Goal: Task Accomplishment & Management: Use online tool/utility

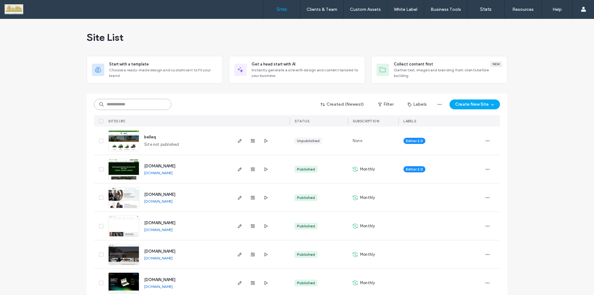
click at [137, 103] on input at bounding box center [132, 104] width 77 height 11
type input "****"
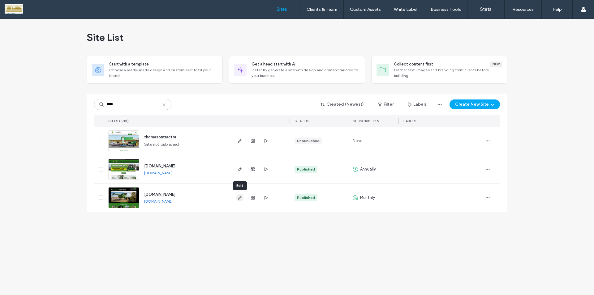
click at [240, 199] on icon "button" at bounding box center [239, 197] width 5 height 5
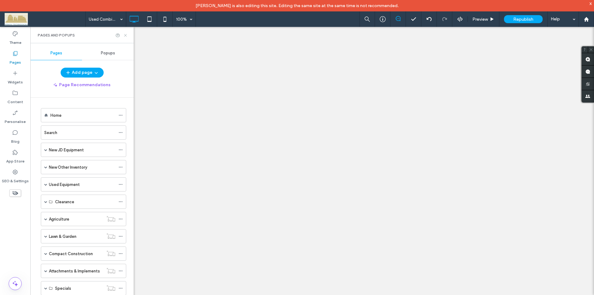
scroll to position [475, 0]
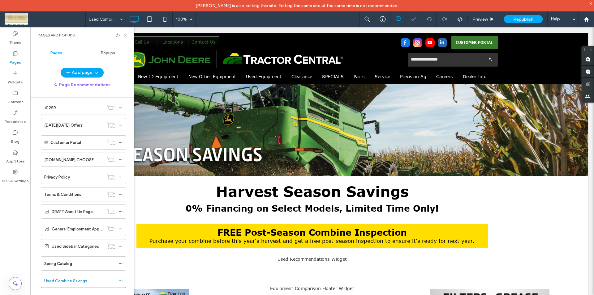
click at [124, 36] on icon at bounding box center [125, 35] width 5 height 5
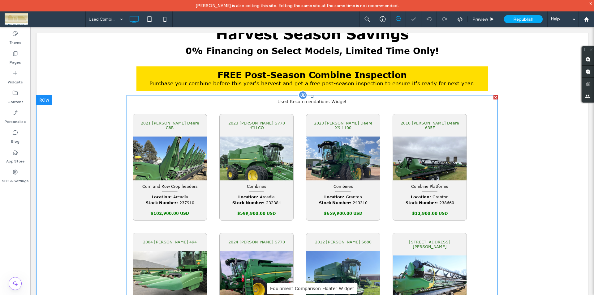
scroll to position [0, 0]
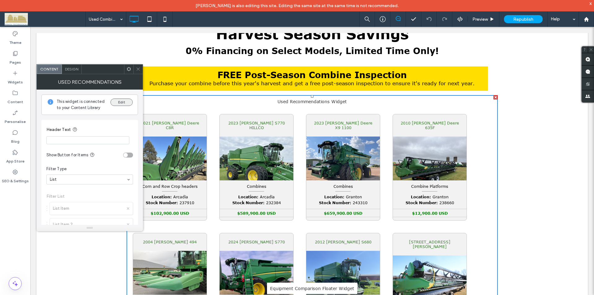
click at [121, 103] on button "Edit" at bounding box center [121, 102] width 22 height 7
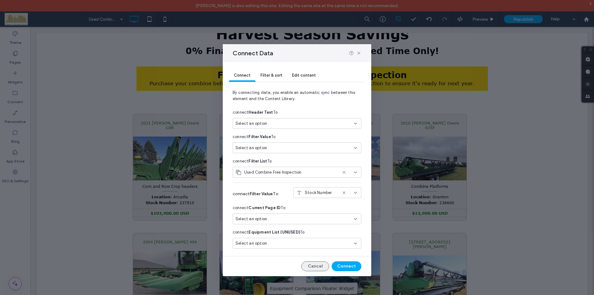
click at [318, 268] on button "Cancel" at bounding box center [315, 267] width 28 height 10
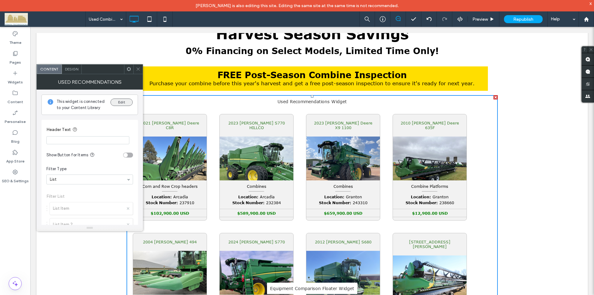
click at [124, 103] on button "Edit" at bounding box center [121, 102] width 22 height 7
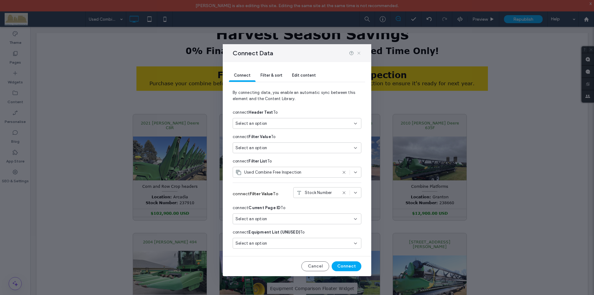
click at [359, 54] on icon at bounding box center [358, 53] width 5 height 5
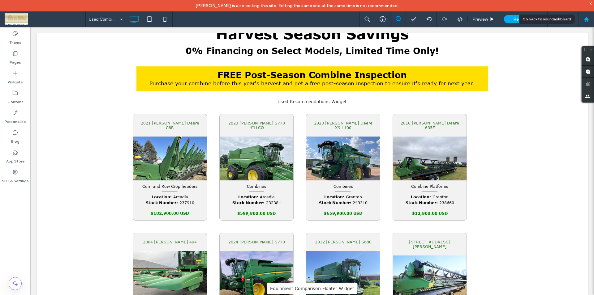
click at [585, 20] on use at bounding box center [586, 19] width 5 height 5
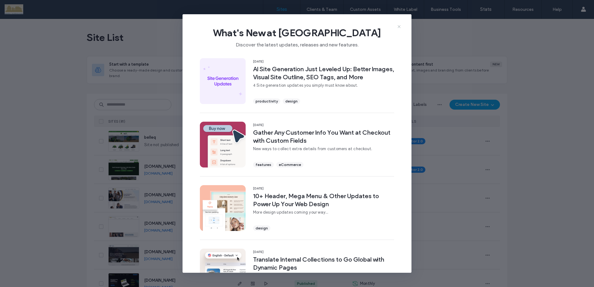
click at [399, 28] on icon at bounding box center [398, 26] width 5 height 5
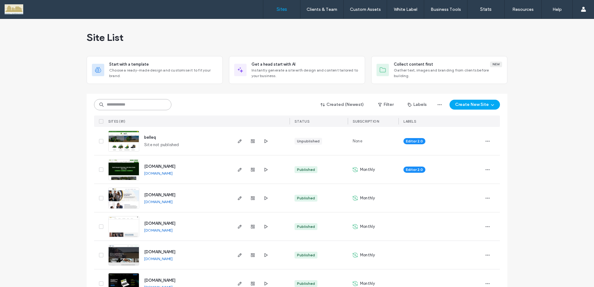
click at [157, 106] on input at bounding box center [132, 104] width 77 height 11
type input "********"
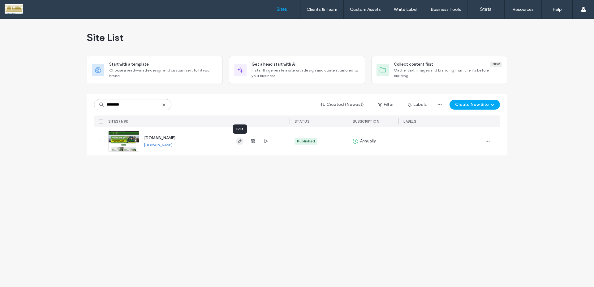
click at [240, 141] on icon "button" at bounding box center [239, 141] width 5 height 5
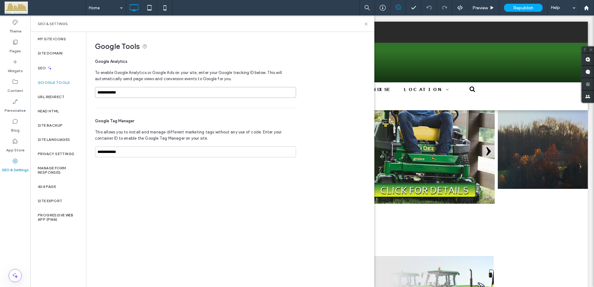
drag, startPoint x: 98, startPoint y: 91, endPoint x: 127, endPoint y: 92, distance: 29.1
click at [127, 92] on input "**********" at bounding box center [195, 92] width 201 height 11
click at [591, 7] on div at bounding box center [586, 7] width 15 height 5
